Goal: Task Accomplishment & Management: Use online tool/utility

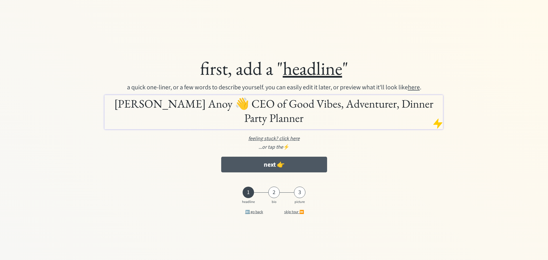
click at [233, 170] on button "next 👉" at bounding box center [274, 165] width 106 height 16
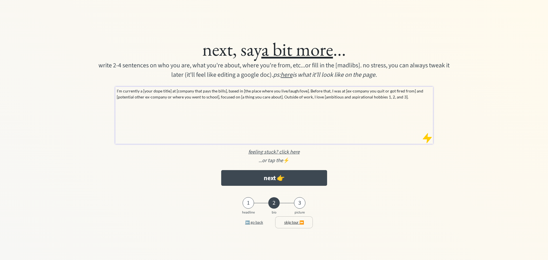
click at [291, 222] on button "skip tour ⏩" at bounding box center [294, 222] width 37 height 11
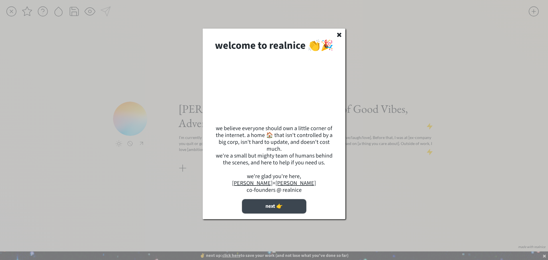
click at [286, 211] on button "next 👉" at bounding box center [274, 206] width 64 height 14
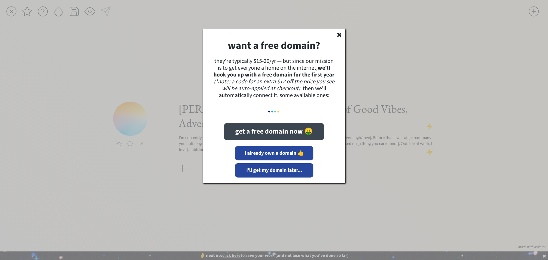
click at [281, 132] on button "get a free domain now 🤑" at bounding box center [274, 131] width 100 height 17
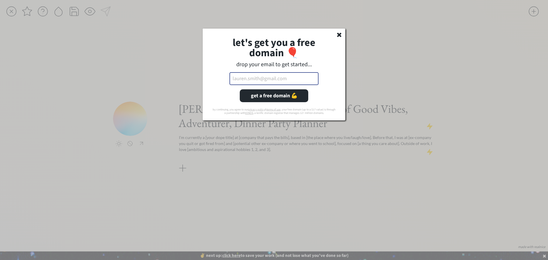
click at [272, 78] on input "email" at bounding box center [274, 78] width 89 height 13
click at [232, 64] on div "drop your email to get started..." at bounding box center [274, 64] width 123 height 7
click at [250, 78] on input "email" at bounding box center [274, 78] width 89 height 13
type input "[EMAIL_ADDRESS][DOMAIN_NAME]"
click at [226, 89] on div "let's get you a free domain 🎈 drop your email to get started... araanoy382@gmai…" at bounding box center [274, 75] width 143 height 92
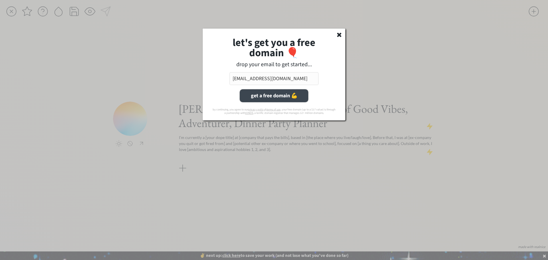
click at [256, 91] on button "get a free domain 💪" at bounding box center [274, 95] width 69 height 13
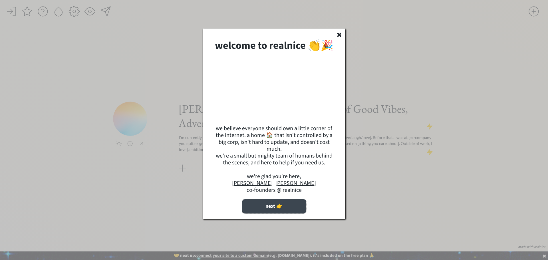
click at [279, 211] on button "next 👉" at bounding box center [274, 206] width 64 height 14
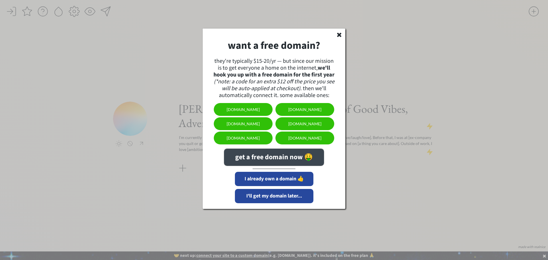
drag, startPoint x: 249, startPoint y: 155, endPoint x: 247, endPoint y: 161, distance: 6.7
click at [247, 161] on button "get a free domain now 🤑" at bounding box center [274, 157] width 100 height 17
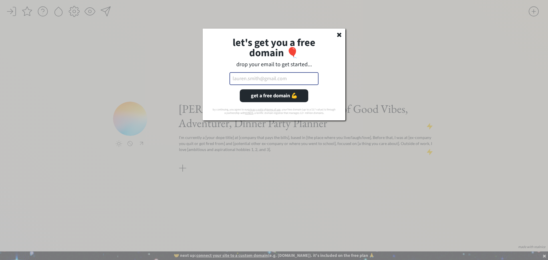
click at [273, 81] on input "email" at bounding box center [274, 78] width 89 height 13
type input "[EMAIL_ADDRESS][DOMAIN_NAME]"
click at [254, 97] on button "get a free domain 💪" at bounding box center [274, 95] width 69 height 13
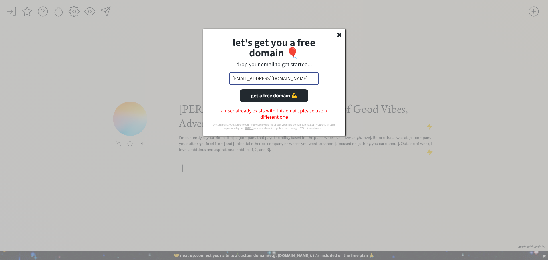
click at [285, 82] on input "[EMAIL_ADDRESS][DOMAIN_NAME]" at bounding box center [274, 78] width 89 height 13
click at [340, 33] on icon at bounding box center [339, 34] width 7 height 6
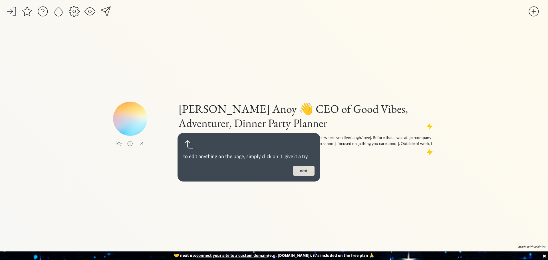
click at [309, 169] on button "next" at bounding box center [303, 171] width 21 height 10
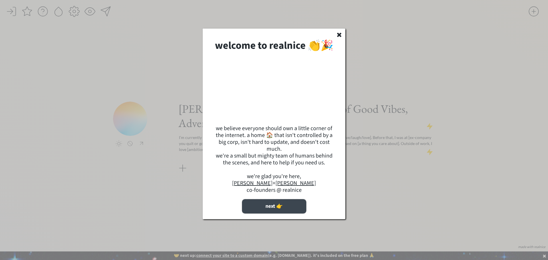
click at [274, 213] on button "next 👉" at bounding box center [274, 206] width 64 height 14
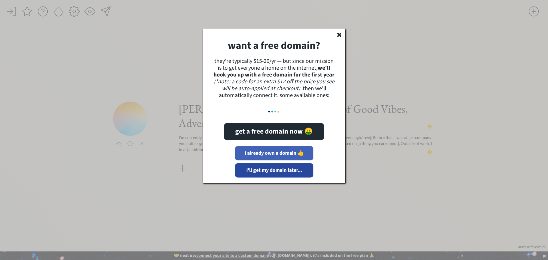
click at [269, 155] on button "I already own a domain 👍" at bounding box center [274, 153] width 79 height 14
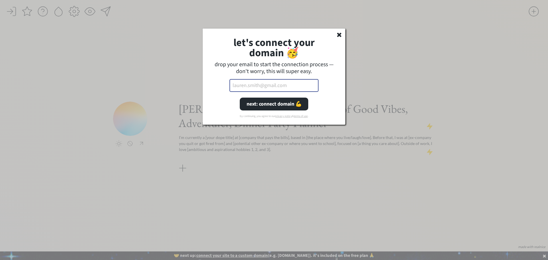
click at [258, 83] on input "email" at bounding box center [274, 85] width 89 height 13
click at [262, 63] on div "drop your email to start the connection process — don't worry, this will super …" at bounding box center [274, 68] width 123 height 14
click at [257, 90] on input "email" at bounding box center [274, 85] width 89 height 13
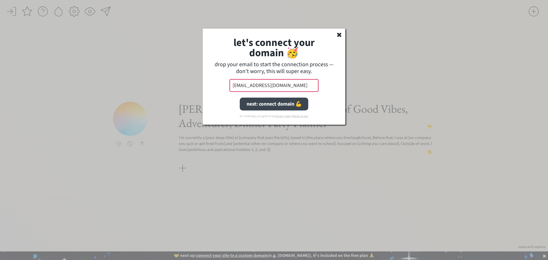
type input "araanoy382@gmail.com"
click at [264, 106] on button "next: connect domain 💪" at bounding box center [274, 104] width 69 height 13
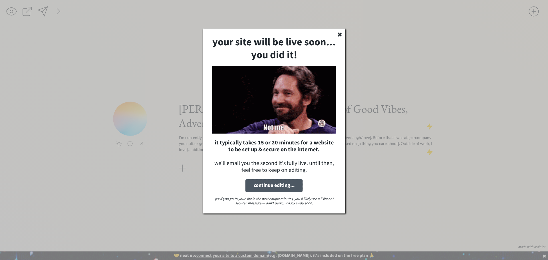
click at [286, 184] on button "continue editing..." at bounding box center [274, 185] width 57 height 13
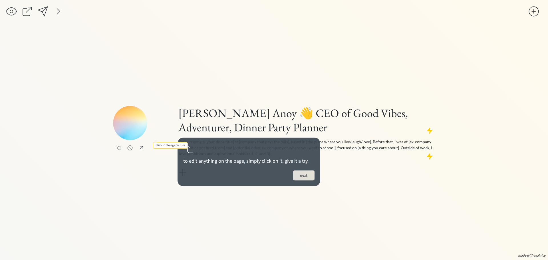
click at [138, 131] on input "file" at bounding box center [155, 123] width 34 height 34
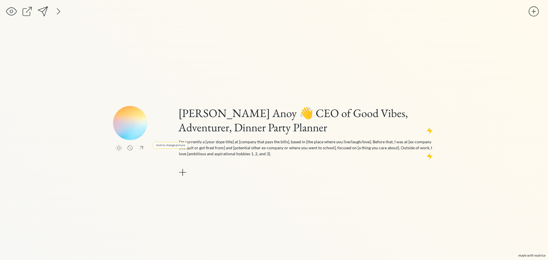
type input "C:\fakepath\arikrahamananoy-photo.png"
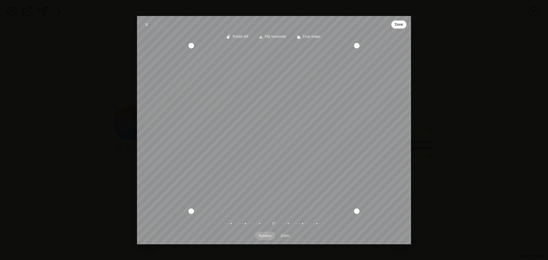
click at [396, 27] on span "Done" at bounding box center [399, 24] width 8 height 7
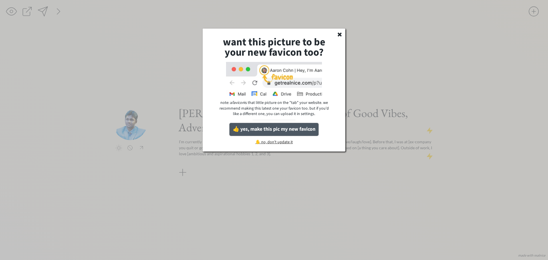
click at [288, 132] on button "👍 yes, make this pic my new favicon" at bounding box center [274, 129] width 89 height 13
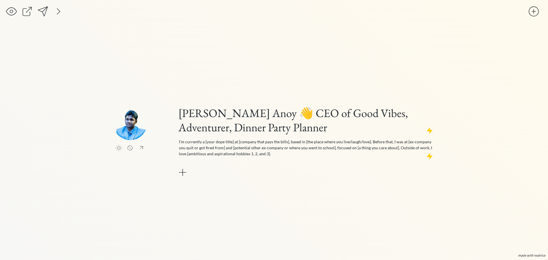
click at [132, 126] on img at bounding box center [130, 123] width 34 height 34
click at [136, 131] on img at bounding box center [130, 123] width 34 height 34
click at [134, 124] on img at bounding box center [130, 123] width 34 height 34
click at [137, 150] on div at bounding box center [130, 148] width 34 height 7
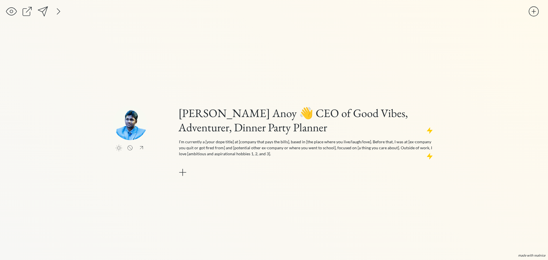
click at [141, 149] on div at bounding box center [141, 148] width 7 height 7
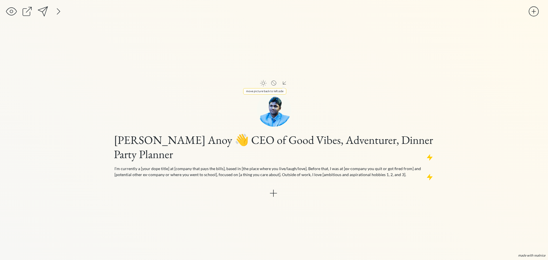
click at [285, 84] on div at bounding box center [284, 83] width 7 height 7
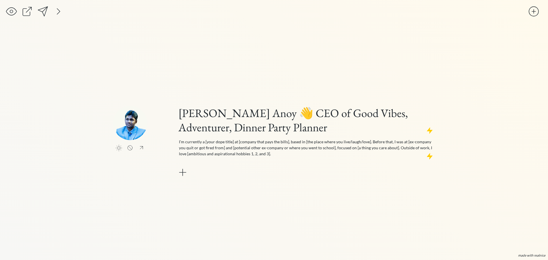
click at [130, 124] on img at bounding box center [130, 123] width 34 height 34
click at [340, 122] on h1 "Arik Rahaman Anoy 👋 CEO of Good Vibes, Adventurer, Dinner Party Planner" at bounding box center [307, 120] width 256 height 29
click at [27, 15] on div at bounding box center [26, 11] width 11 height 11
click at [293, 113] on h1 "Arik Rahaman Anoy 👋 CEO of Good Vibes, Adventurer, Dinner Party Planner" at bounding box center [307, 120] width 256 height 29
click at [274, 114] on h1 "Arik Rahaman Anoy 👋 CEO of Good Vibes, Adventurer, Dinner Party Planner" at bounding box center [307, 120] width 256 height 29
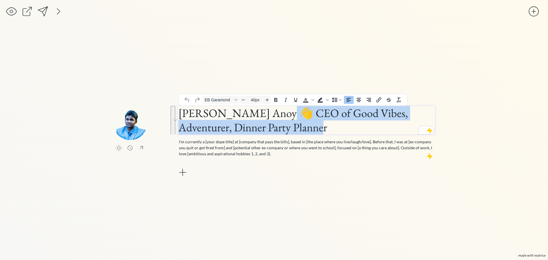
drag, startPoint x: 274, startPoint y: 114, endPoint x: 333, endPoint y: 130, distance: 61.0
click at [333, 130] on h1 "Arik Rahaman Anoy 👋 CEO of Good Vibes, Adventurer, Dinner Party Planner" at bounding box center [307, 120] width 256 height 29
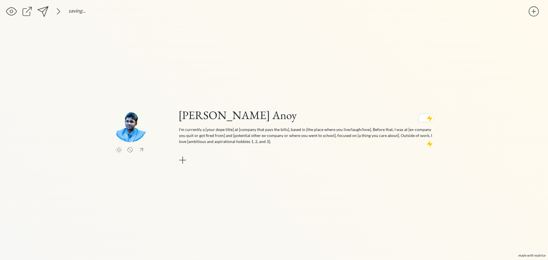
click at [340, 210] on div "click to upload a picture click to upload a picture Arik Rahaman Anoy I’m curre…" at bounding box center [274, 142] width 322 height 219
click at [120, 149] on div at bounding box center [119, 150] width 7 height 7
click at [118, 151] on div at bounding box center [119, 150] width 7 height 7
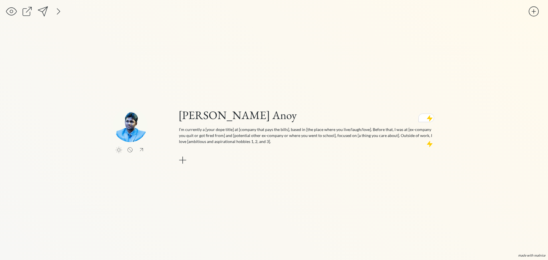
click at [135, 130] on img at bounding box center [130, 125] width 34 height 34
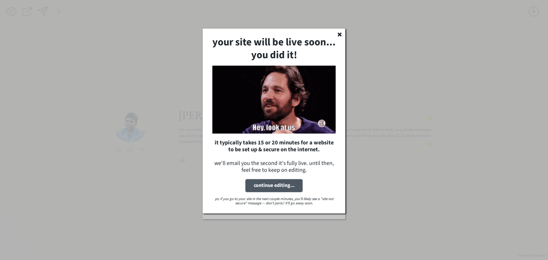
click at [258, 184] on button "continue editing..." at bounding box center [274, 185] width 57 height 13
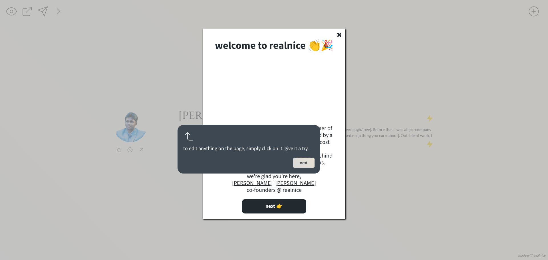
click at [300, 162] on button "next" at bounding box center [303, 163] width 21 height 10
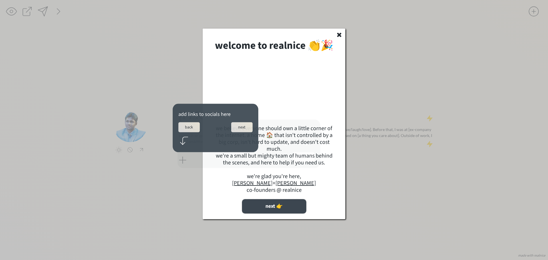
click at [288, 212] on button "next 👉" at bounding box center [274, 206] width 64 height 14
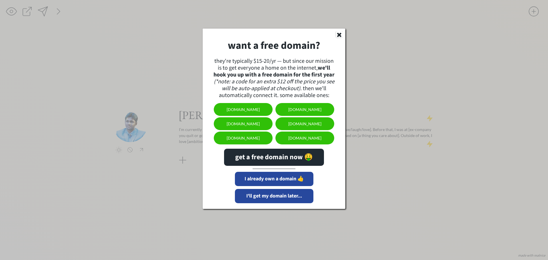
click at [339, 34] on use at bounding box center [339, 35] width 4 height 4
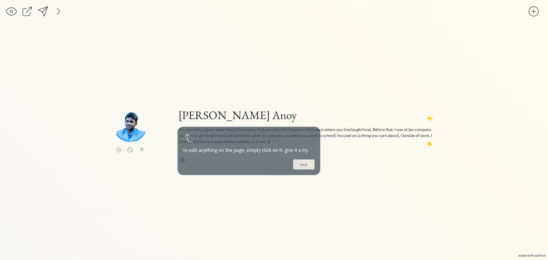
click at [129, 133] on img at bounding box center [130, 125] width 34 height 34
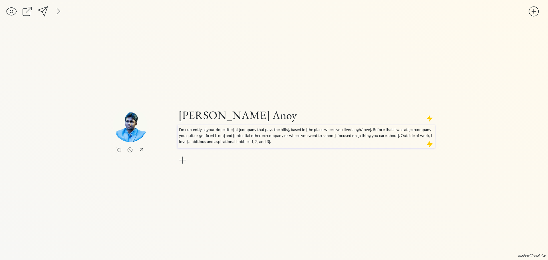
click at [256, 114] on h1 "[PERSON_NAME] Anoy" at bounding box center [307, 115] width 256 height 14
click at [379, 139] on p "I’m currently a [your dope title] at [company that pays the bills], based in [t…" at bounding box center [306, 136] width 255 height 18
click at [131, 130] on img at bounding box center [130, 125] width 34 height 34
click at [27, 11] on div at bounding box center [26, 11] width 11 height 11
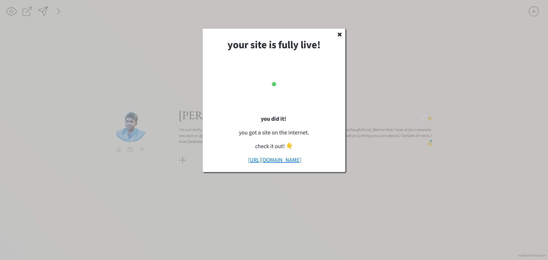
click at [287, 161] on link "https://arikrahamananoy.me" at bounding box center [274, 160] width 53 height 8
click at [374, 157] on div at bounding box center [274, 130] width 548 height 260
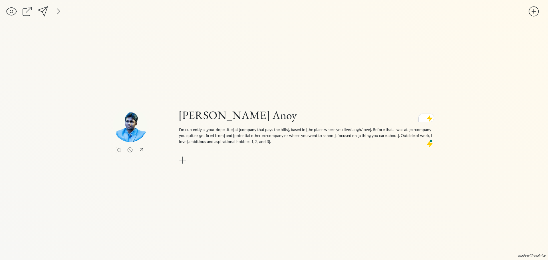
click at [137, 137] on img at bounding box center [130, 125] width 34 height 34
click at [11, 13] on div at bounding box center [11, 11] width 11 height 11
click at [59, 13] on div at bounding box center [58, 11] width 11 height 11
click at [121, 14] on div at bounding box center [121, 11] width 11 height 11
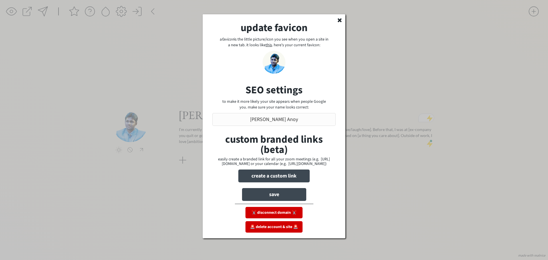
click at [276, 63] on input "file" at bounding box center [274, 62] width 23 height 23
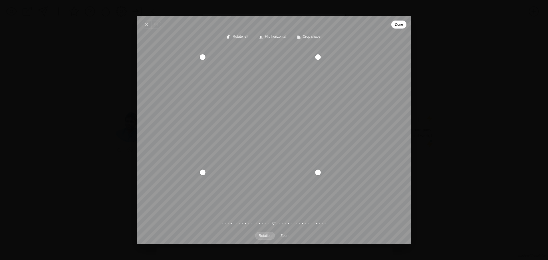
drag, startPoint x: 345, startPoint y: 200, endPoint x: 320, endPoint y: 170, distance: 38.9
click at [320, 170] on div "Pintura" at bounding box center [318, 173] width 6 height 6
drag, startPoint x: 277, startPoint y: 140, endPoint x: 264, endPoint y: 132, distance: 15.1
click at [264, 132] on div "Recenter" at bounding box center [274, 128] width 265 height 166
click at [392, 23] on button "Done" at bounding box center [399, 25] width 15 height 8
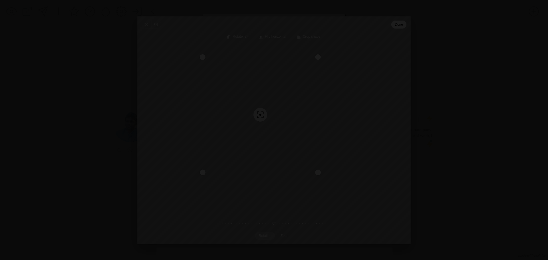
type input "C:\fakepath\arik.png"
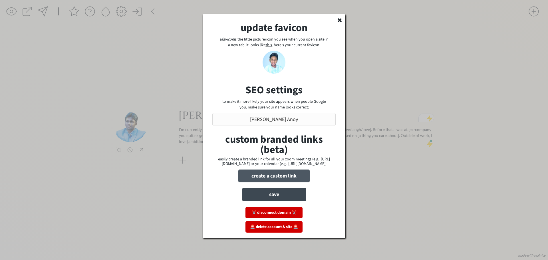
click at [297, 182] on button "create a custom link" at bounding box center [274, 176] width 71 height 13
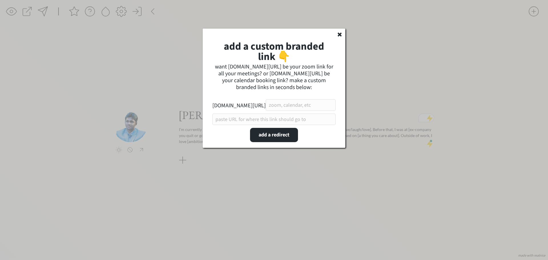
click at [340, 34] on use at bounding box center [340, 35] width 4 height 4
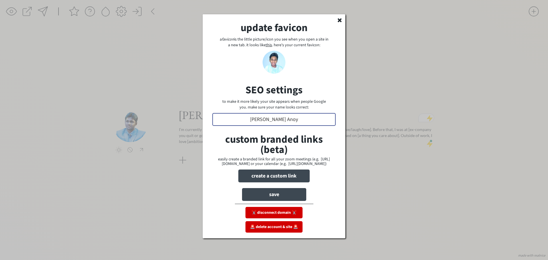
click at [295, 117] on input "input" at bounding box center [274, 119] width 123 height 13
click at [339, 19] on use at bounding box center [340, 20] width 4 height 4
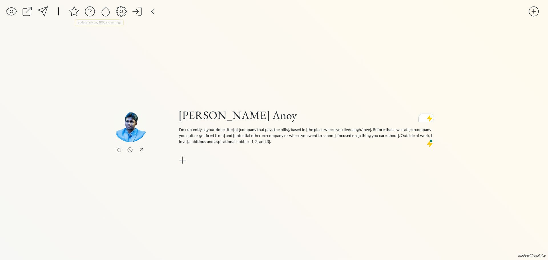
click at [104, 9] on div at bounding box center [105, 11] width 11 height 11
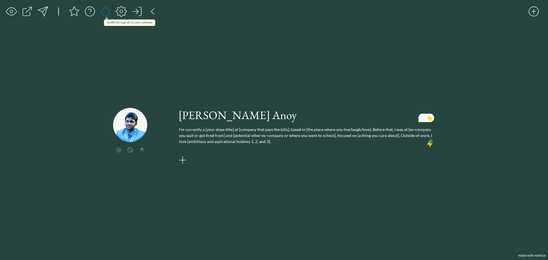
click at [104, 9] on div at bounding box center [105, 11] width 11 height 11
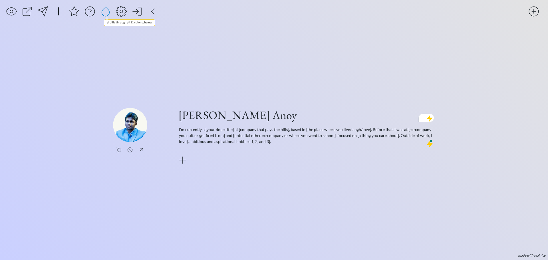
click at [104, 9] on div at bounding box center [105, 11] width 11 height 11
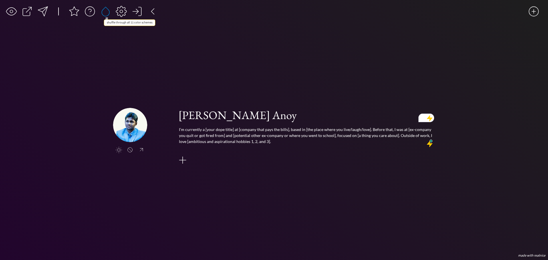
click at [104, 9] on div at bounding box center [105, 11] width 11 height 11
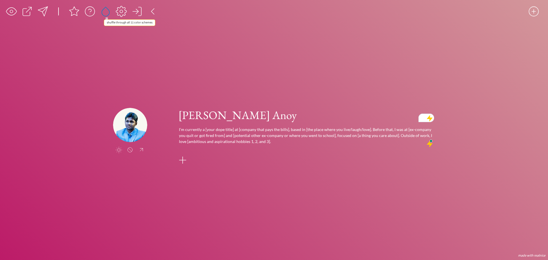
click at [104, 9] on div at bounding box center [105, 11] width 11 height 11
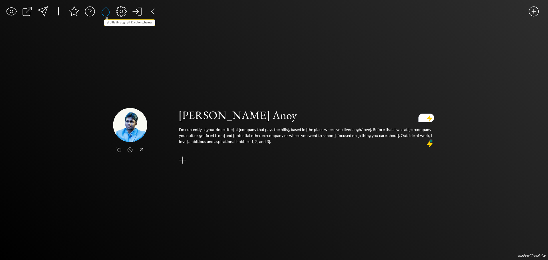
click at [104, 9] on div at bounding box center [105, 11] width 11 height 11
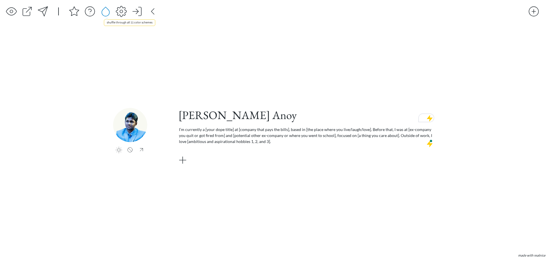
click at [104, 9] on div at bounding box center [105, 11] width 11 height 11
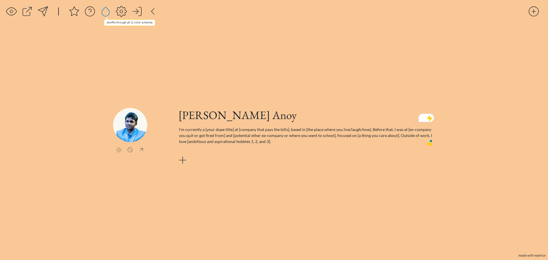
click at [104, 9] on div at bounding box center [105, 11] width 11 height 11
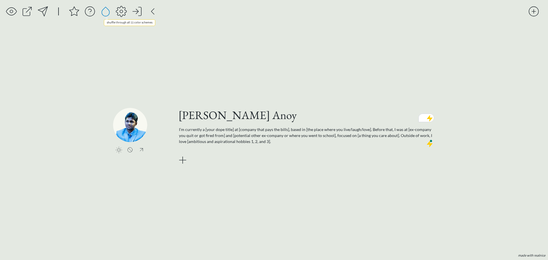
click at [104, 9] on div at bounding box center [105, 11] width 11 height 11
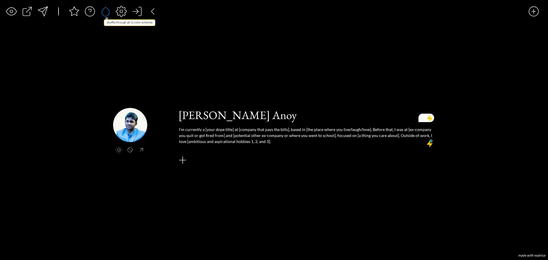
click at [104, 9] on div at bounding box center [105, 11] width 11 height 11
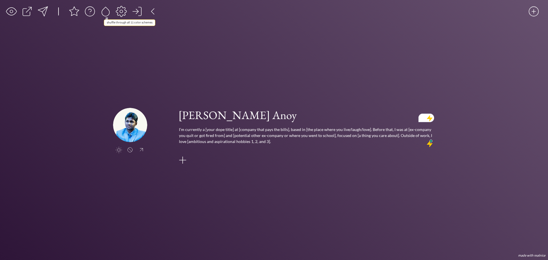
click at [104, 9] on div at bounding box center [105, 11] width 11 height 11
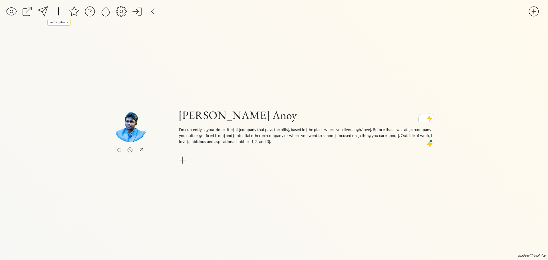
click at [58, 14] on div at bounding box center [58, 11] width 11 height 11
click at [117, 13] on div at bounding box center [121, 11] width 11 height 11
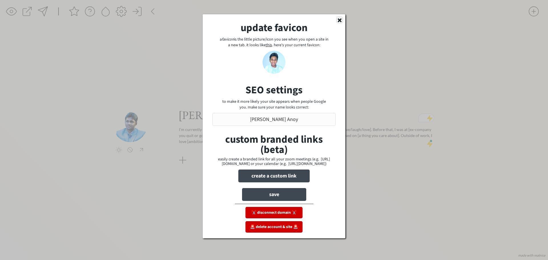
click at [339, 22] on icon at bounding box center [340, 20] width 6 height 6
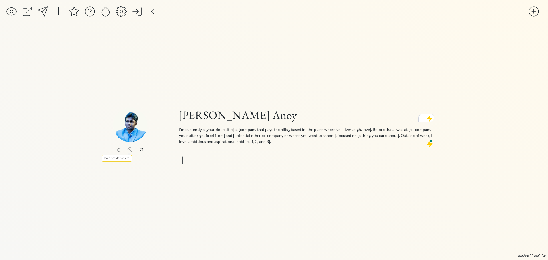
click at [130, 153] on div at bounding box center [130, 153] width 7 height 0
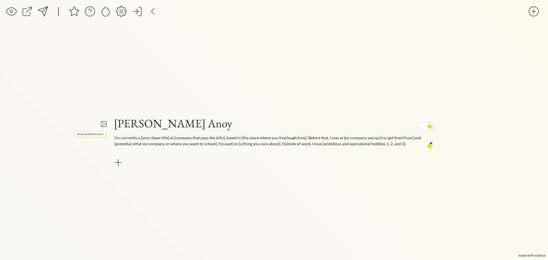
click at [102, 124] on div at bounding box center [103, 124] width 7 height 10
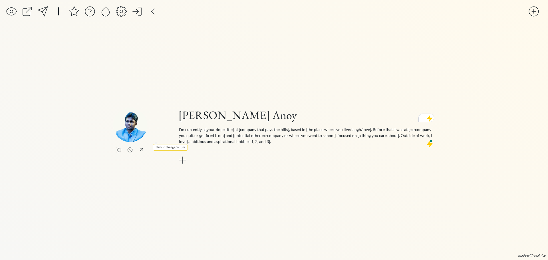
drag, startPoint x: 138, startPoint y: 128, endPoint x: 164, endPoint y: 148, distance: 33.0
click at [164, 148] on div "click to change picture" at bounding box center [170, 148] width 34 height 6
click at [135, 126] on img at bounding box center [130, 125] width 34 height 34
click at [138, 141] on input "file" at bounding box center [155, 125] width 34 height 34
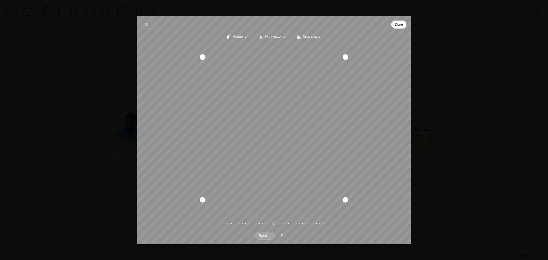
click at [396, 26] on span "Done" at bounding box center [399, 24] width 8 height 7
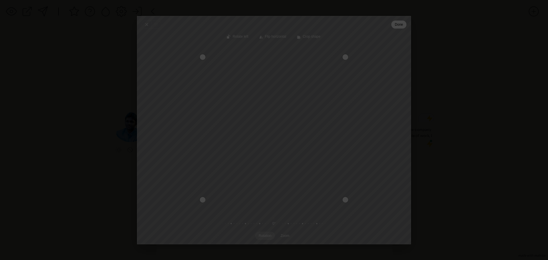
type input "C:\fakepath\arik.png"
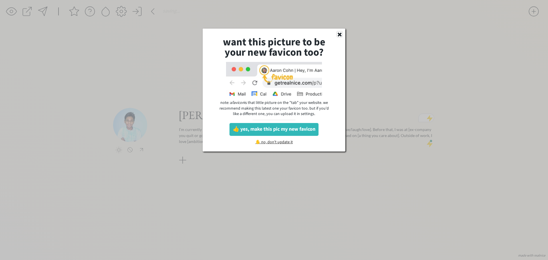
click at [341, 34] on icon at bounding box center [340, 34] width 6 height 6
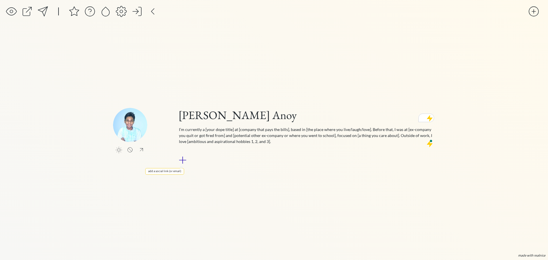
click at [185, 161] on div at bounding box center [182, 160] width 11 height 11
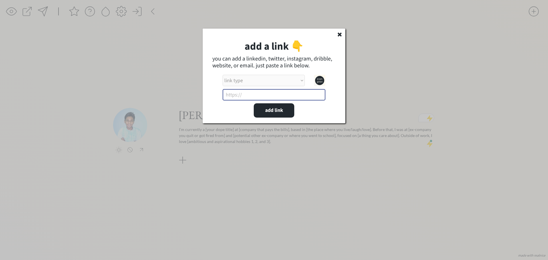
click at [298, 92] on input "input" at bounding box center [274, 94] width 103 height 11
click at [337, 36] on icon at bounding box center [340, 34] width 6 height 6
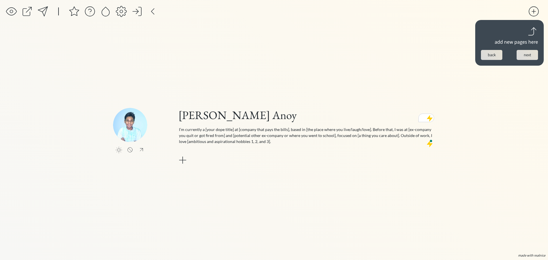
click at [499, 92] on div "saving... click to upload a picture Arik Rahaman Anoy I’m currently a [your dop…" at bounding box center [274, 130] width 548 height 260
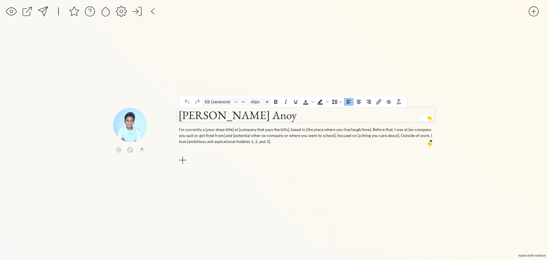
click at [284, 116] on h1 "[PERSON_NAME] Anoy" at bounding box center [307, 115] width 256 height 14
click at [136, 51] on div "click to upload a picture Arik Rahaman Anoy I’m currently a [your dope title] a…" at bounding box center [274, 142] width 322 height 219
click at [128, 10] on div "saving..." at bounding box center [267, 13] width 523 height 14
click at [125, 12] on div at bounding box center [121, 11] width 11 height 11
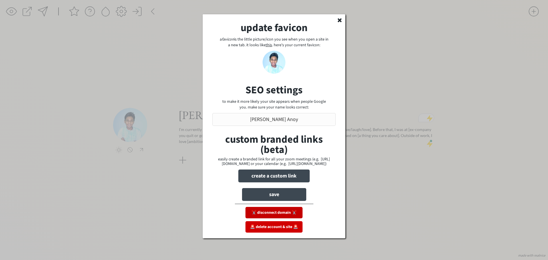
click at [295, 217] on button "✂️ disconnect domain ✂️" at bounding box center [274, 212] width 57 height 11
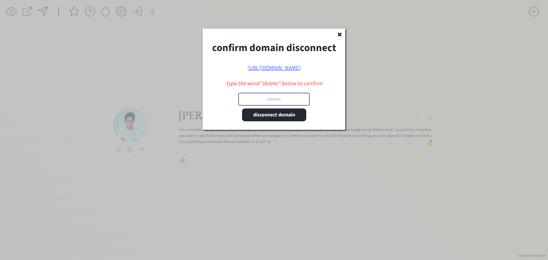
paste input "DELETE"
click at [284, 116] on button "disconnect domain" at bounding box center [274, 115] width 64 height 13
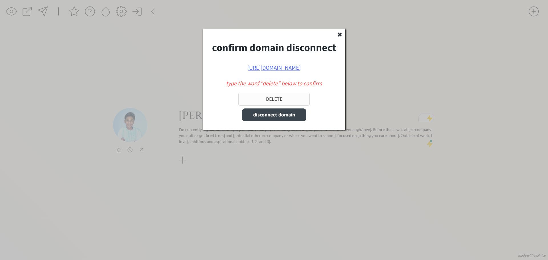
click at [284, 116] on button "disconnect domain" at bounding box center [274, 115] width 64 height 13
click at [275, 96] on input "input" at bounding box center [274, 99] width 71 height 13
type input "delete"
click at [285, 113] on button "disconnect domain" at bounding box center [274, 115] width 64 height 13
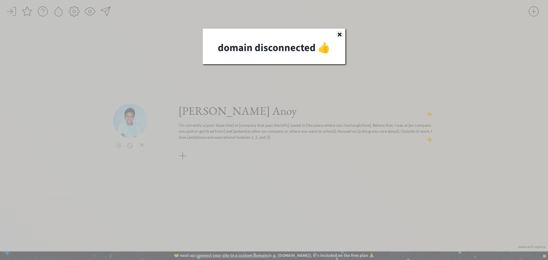
click at [338, 35] on icon at bounding box center [340, 34] width 6 height 6
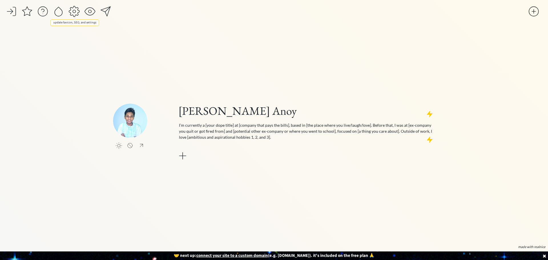
click at [73, 13] on div at bounding box center [74, 11] width 11 height 11
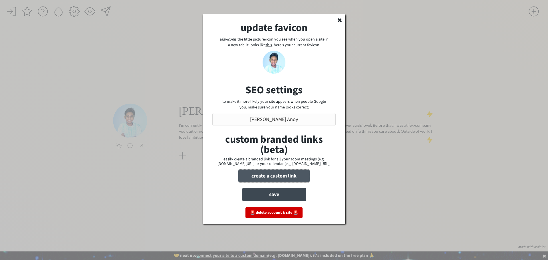
click at [267, 181] on button "create a custom link" at bounding box center [274, 176] width 71 height 13
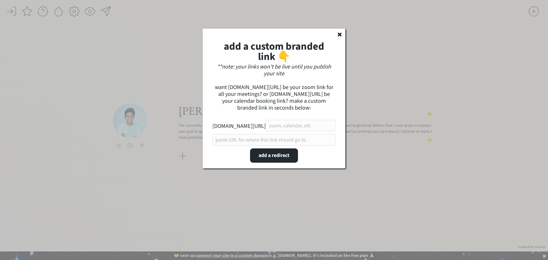
click at [340, 33] on use at bounding box center [340, 35] width 4 height 4
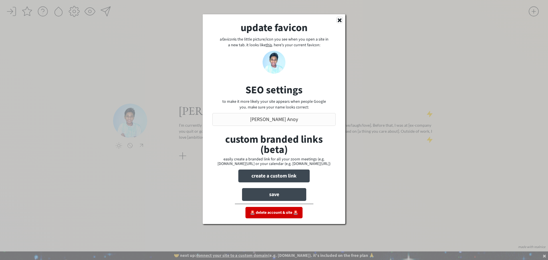
click at [339, 21] on icon at bounding box center [340, 20] width 6 height 6
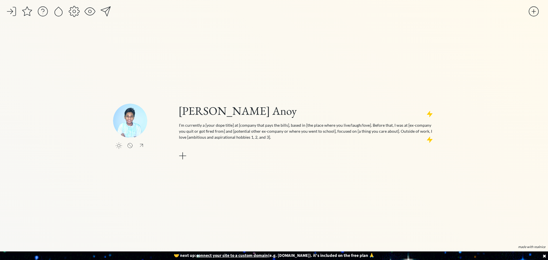
click at [231, 258] on u "connect your site to a custom domain" at bounding box center [233, 256] width 72 height 6
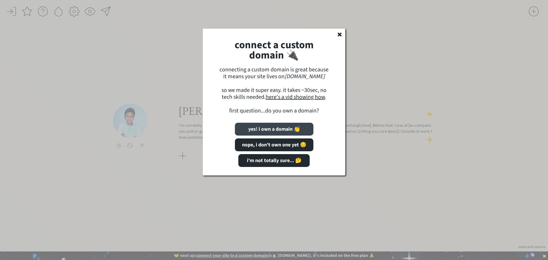
click at [291, 127] on button "yes! i own a domain 👏" at bounding box center [274, 129] width 79 height 13
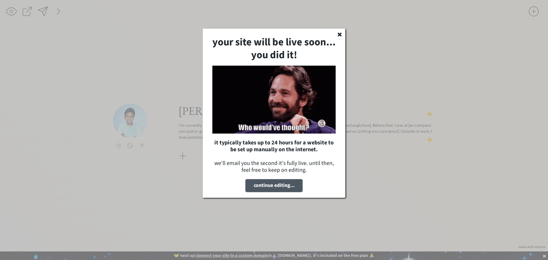
click at [282, 188] on button "continue editing..." at bounding box center [274, 185] width 57 height 13
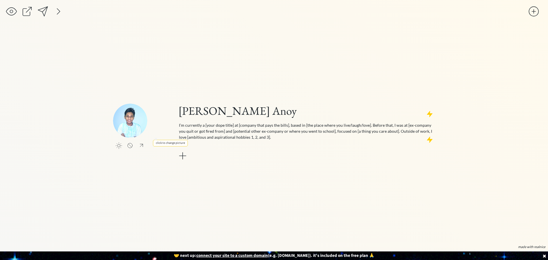
click at [157, 127] on input "file" at bounding box center [155, 121] width 34 height 34
click at [140, 145] on div at bounding box center [141, 145] width 7 height 7
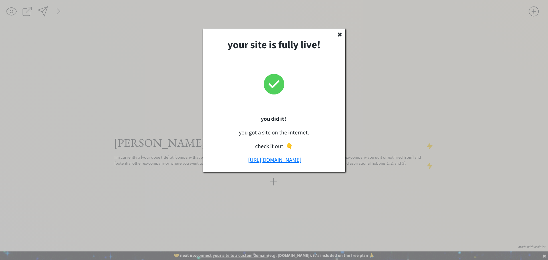
click at [255, 159] on link "[URL][DOMAIN_NAME]" at bounding box center [274, 160] width 53 height 8
